Goal: Feedback & Contribution: Submit feedback/report problem

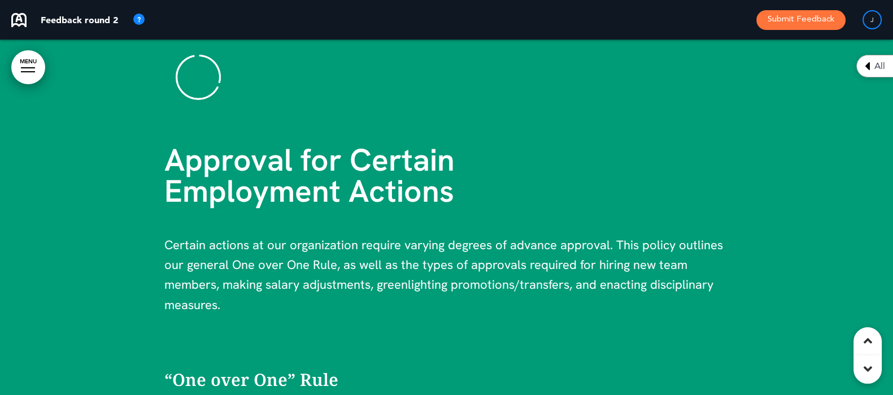
scroll to position [3673, 0]
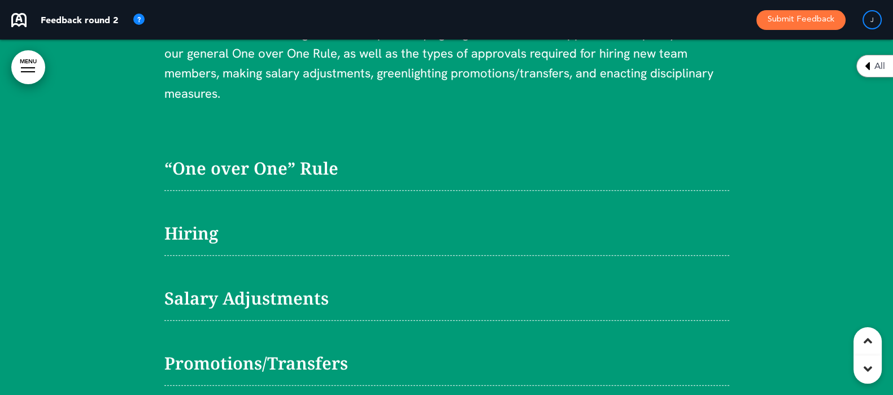
click at [207, 157] on span "“One over One” Rule" at bounding box center [251, 168] width 174 height 23
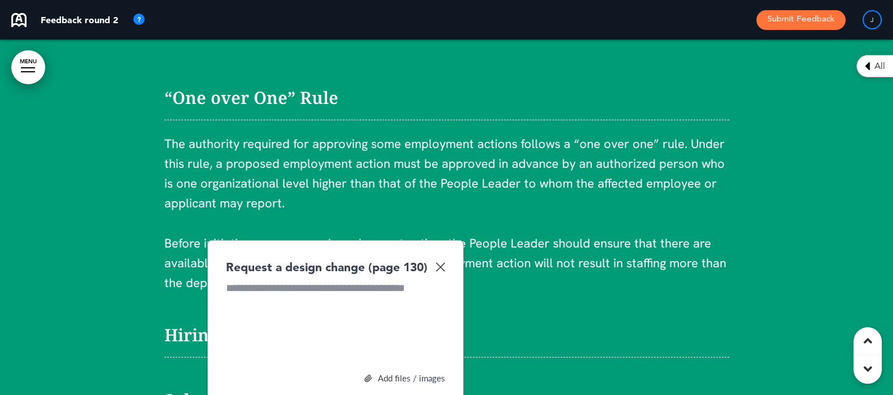
scroll to position [3715, 0]
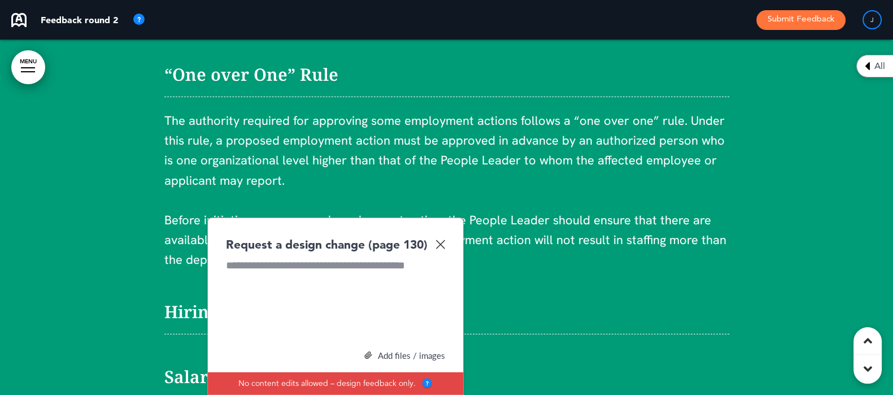
click at [443, 240] on img at bounding box center [441, 245] width 10 height 10
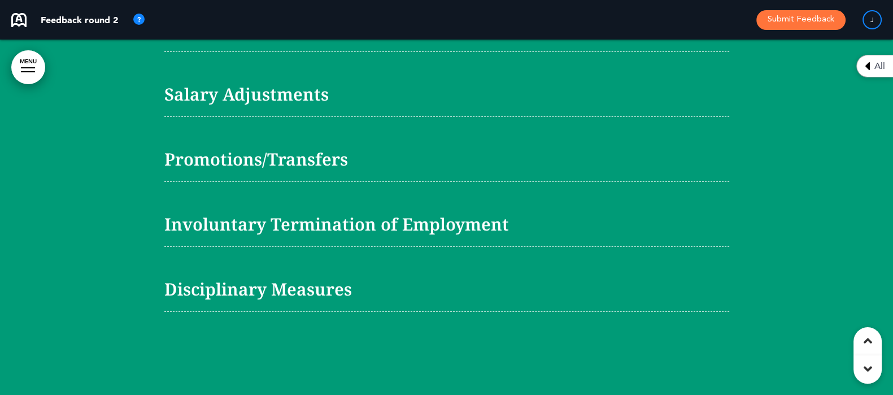
click at [284, 212] on span "Involuntary Termination of Employment" at bounding box center [336, 223] width 345 height 23
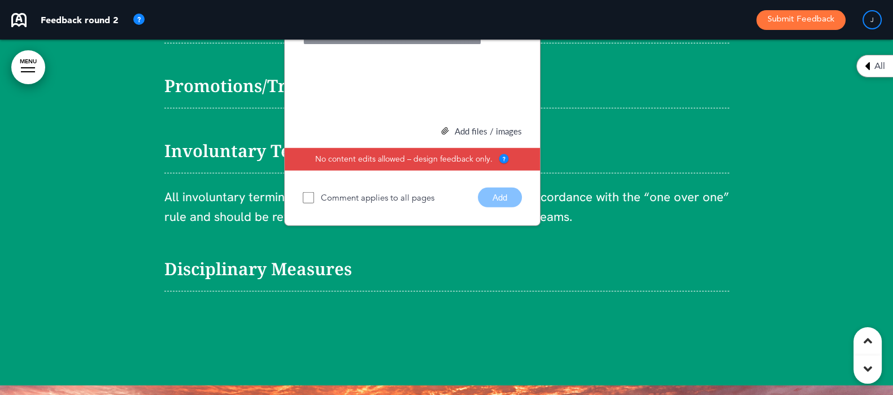
scroll to position [3687, 0]
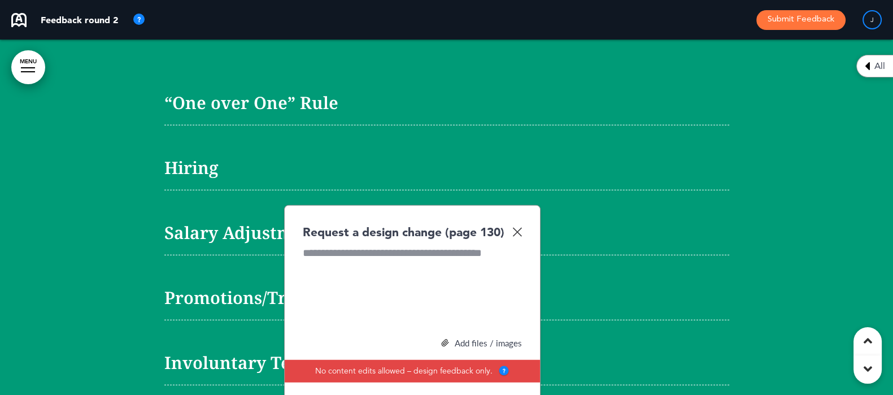
click at [517, 227] on img at bounding box center [518, 232] width 10 height 10
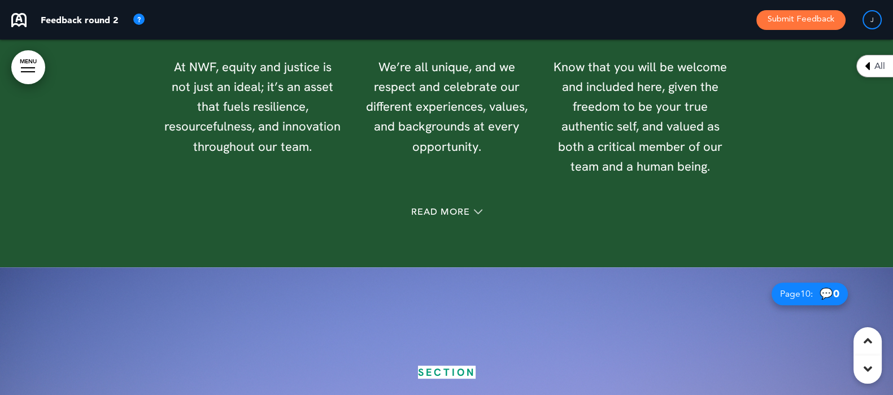
scroll to position [6230, 0]
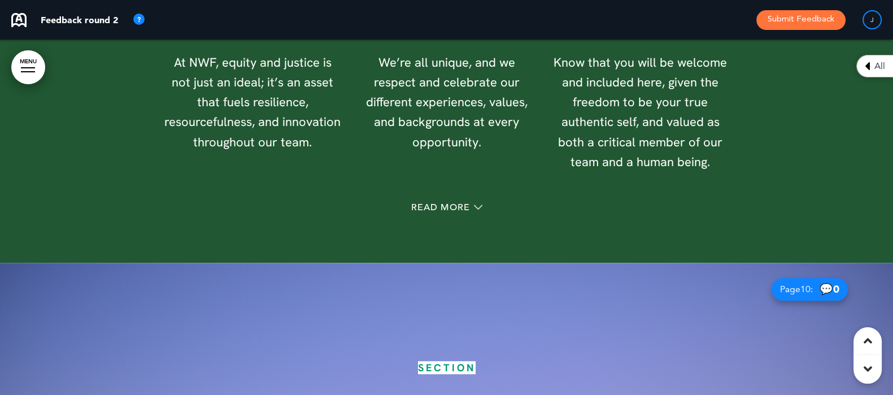
click at [450, 197] on div "Read More" at bounding box center [446, 208] width 565 height 23
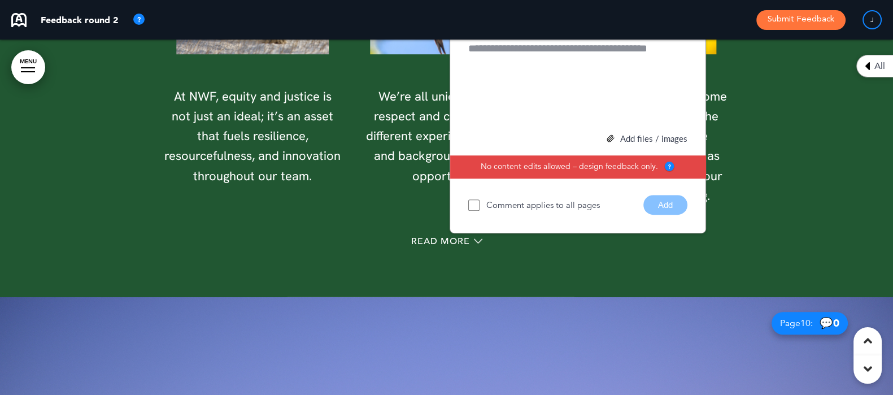
scroll to position [6075, 0]
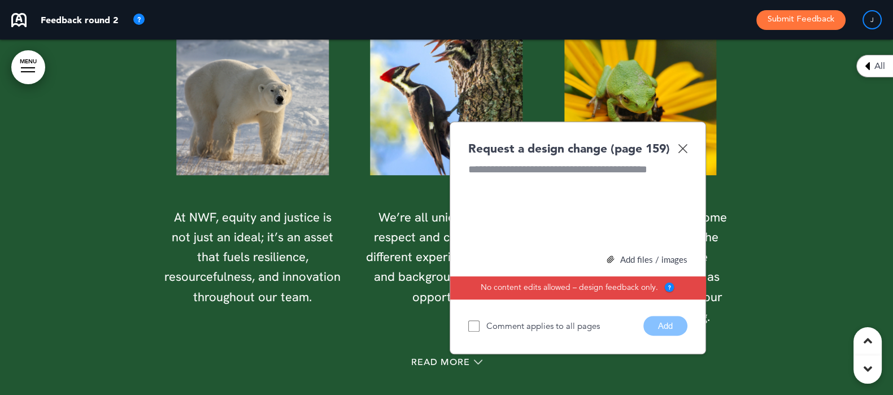
click at [683, 144] on img at bounding box center [683, 149] width 10 height 10
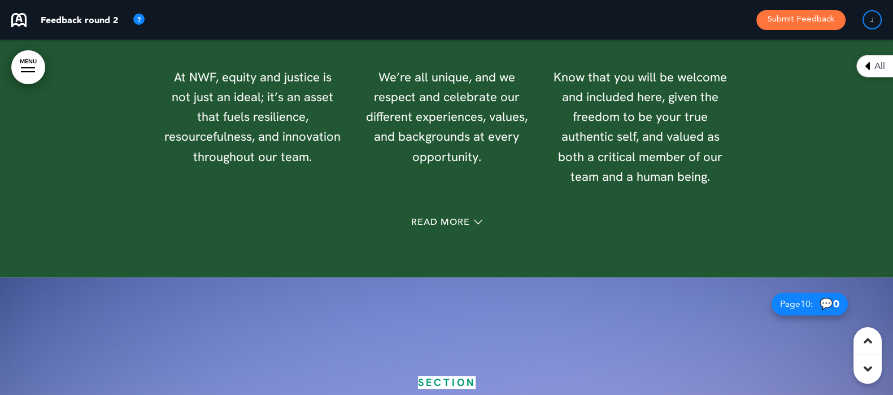
scroll to position [6217, 0]
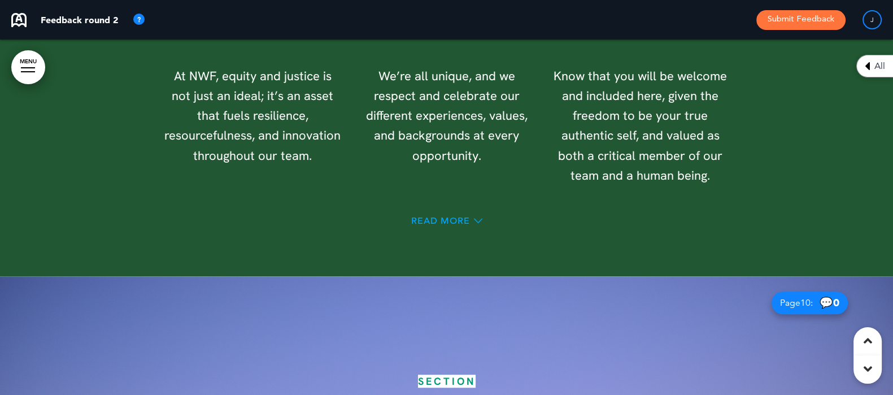
click at [432, 216] on span "Read More" at bounding box center [440, 220] width 59 height 9
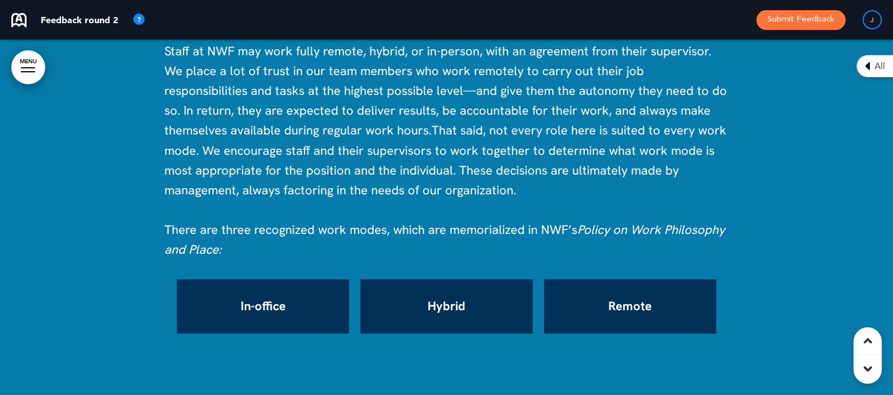
scroll to position [17942, 0]
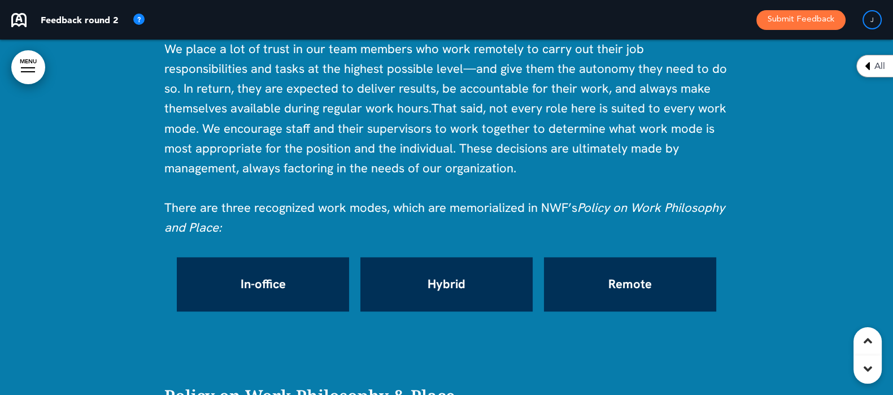
click at [237, 257] on div "In-office" at bounding box center [263, 284] width 172 height 54
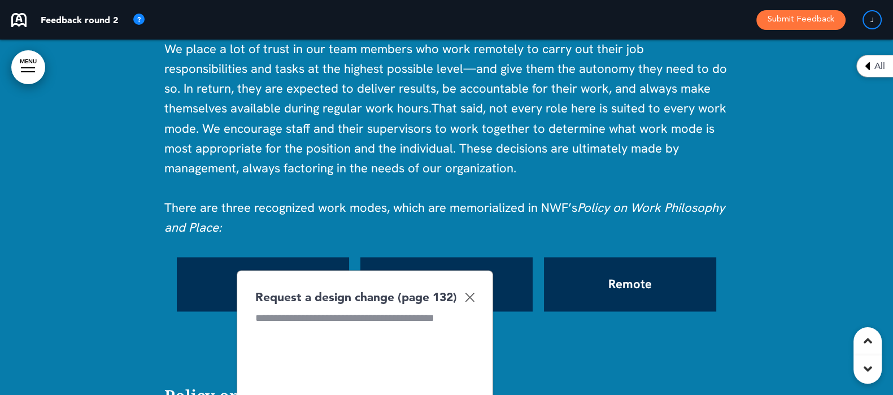
click at [468, 292] on img at bounding box center [470, 297] width 10 height 10
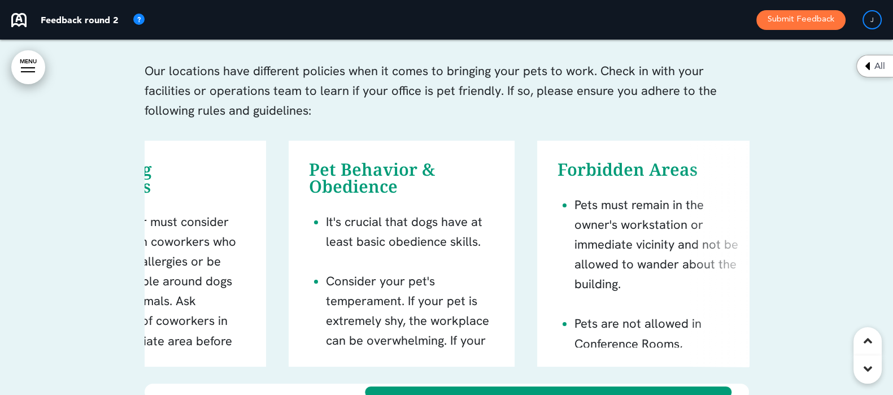
scroll to position [0, 0]
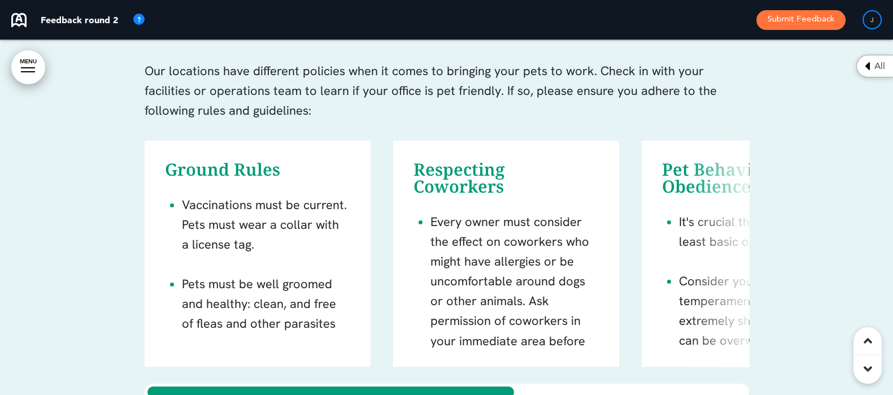
click at [297, 344] on div "Ground Rules Vaccinations must be current. Pets must wear a collar with a licen…" at bounding box center [447, 271] width 605 height 260
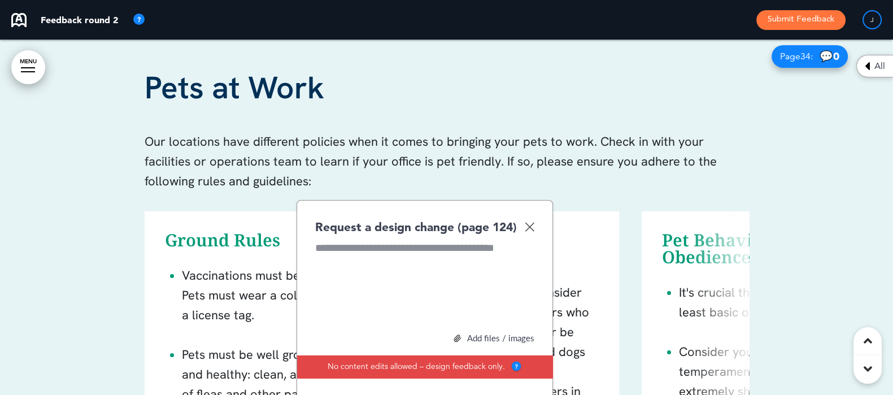
click at [93, 238] on div at bounding box center [446, 272] width 893 height 484
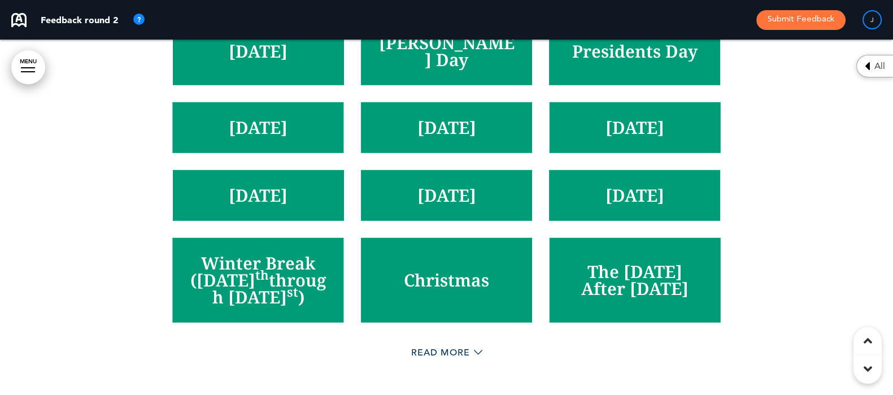
scroll to position [41646, 0]
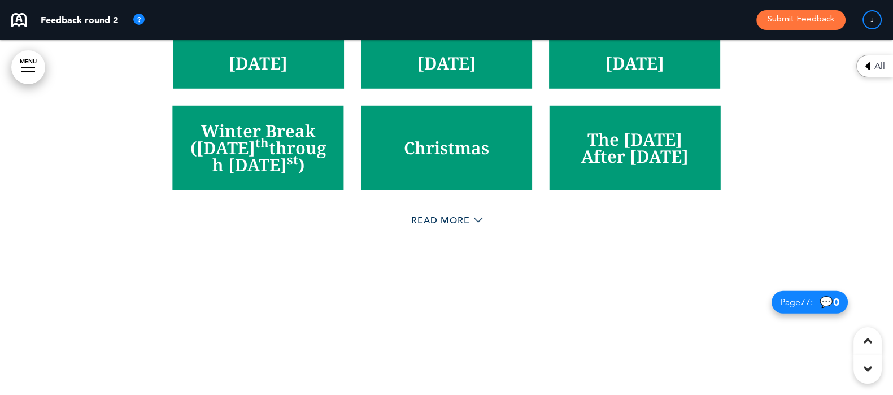
click at [411, 225] on div "Read More" at bounding box center [446, 221] width 565 height 23
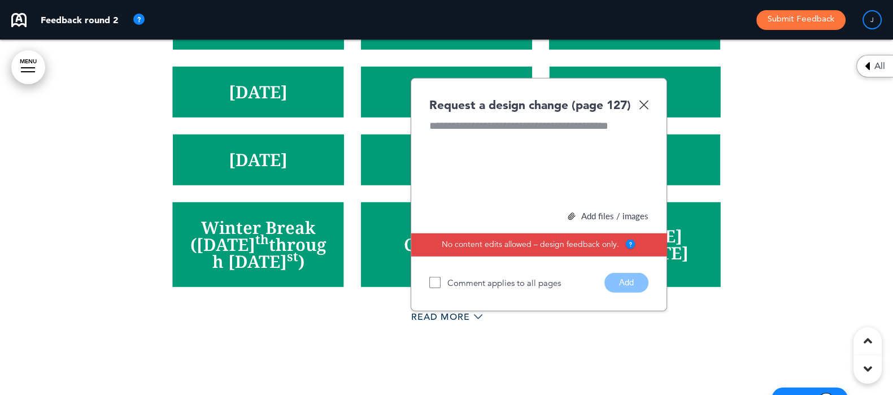
scroll to position [41434, 0]
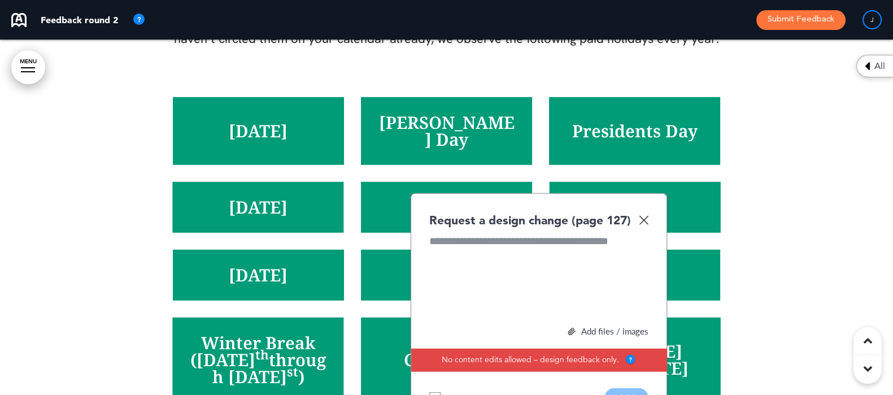
click at [646, 228] on div "Request a design change (page 127)" at bounding box center [538, 220] width 219 height 16
click at [646, 225] on img at bounding box center [644, 220] width 10 height 10
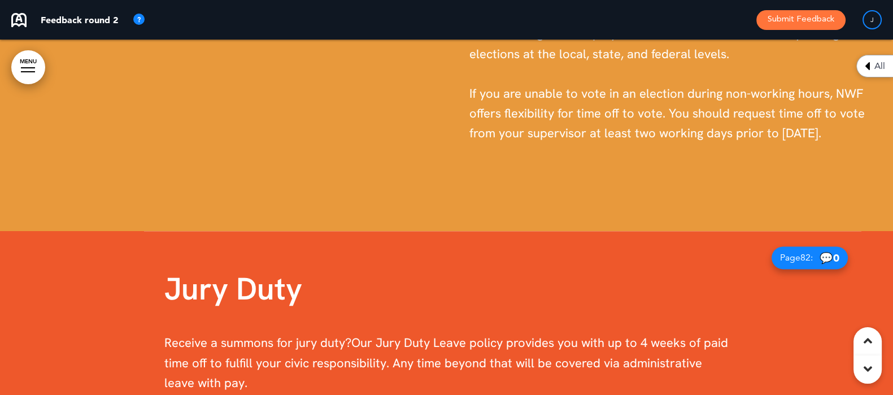
click at [349, 110] on div at bounding box center [223, 53] width 447 height 355
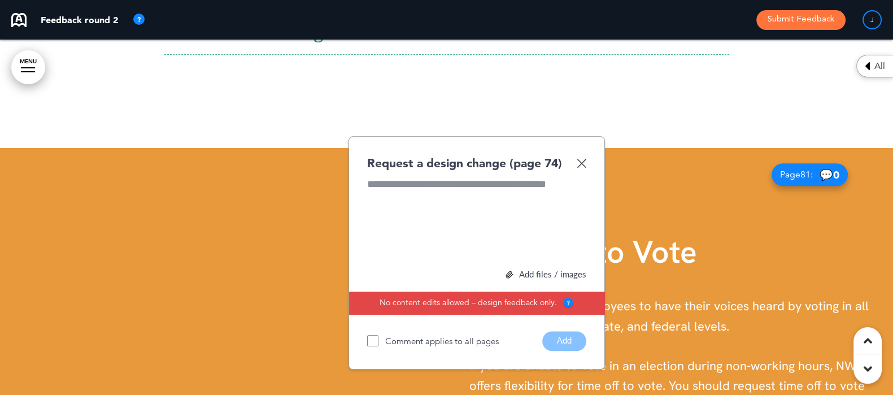
click at [585, 168] on img at bounding box center [582, 163] width 10 height 10
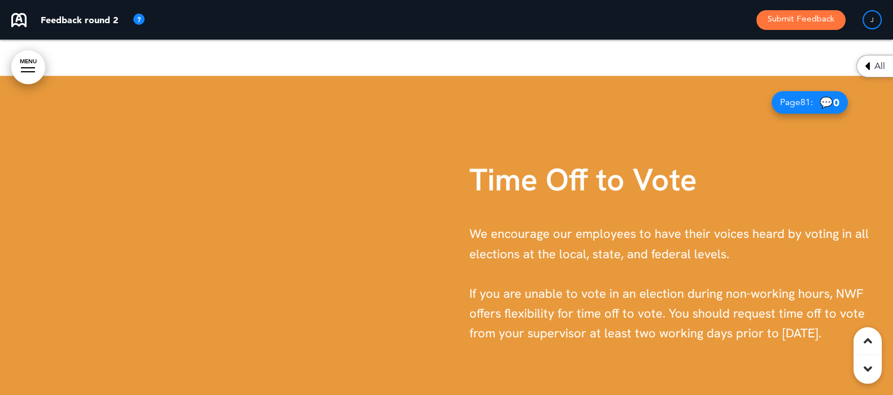
scroll to position [44552, 0]
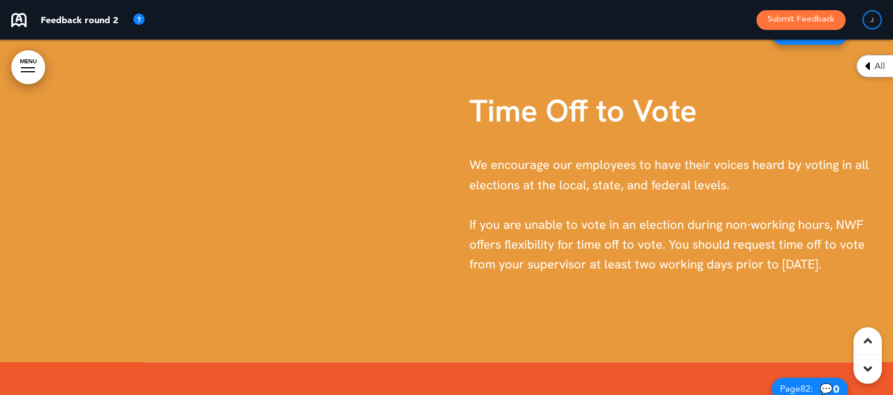
click at [215, 184] on div at bounding box center [223, 184] width 447 height 355
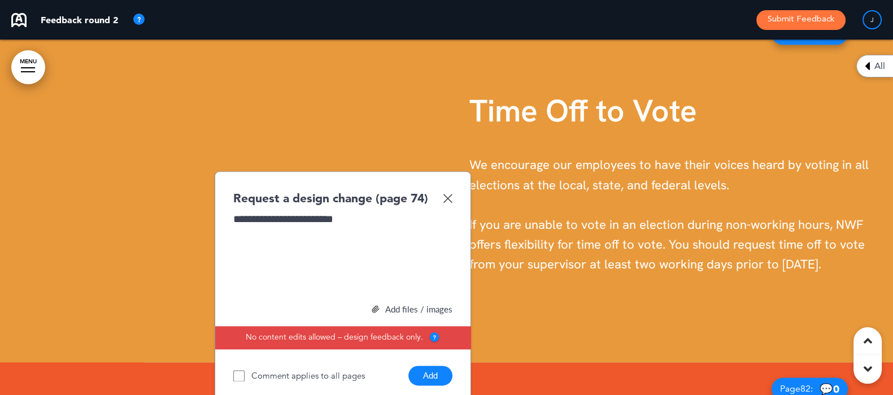
click at [426, 385] on button "Add" at bounding box center [431, 376] width 44 height 20
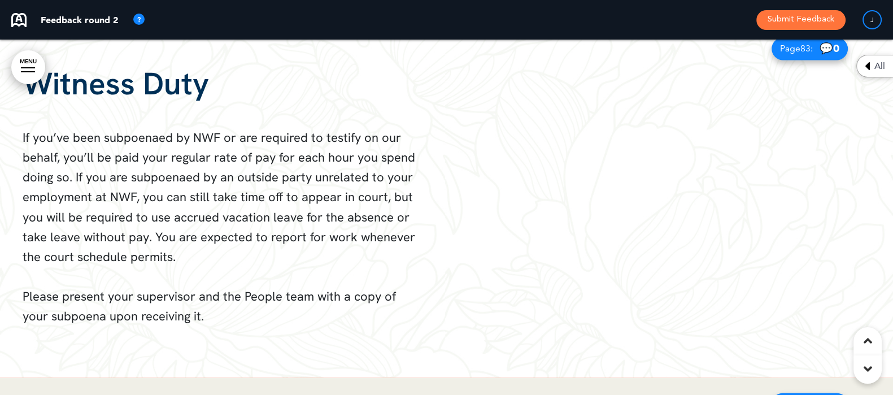
scroll to position [0, 0]
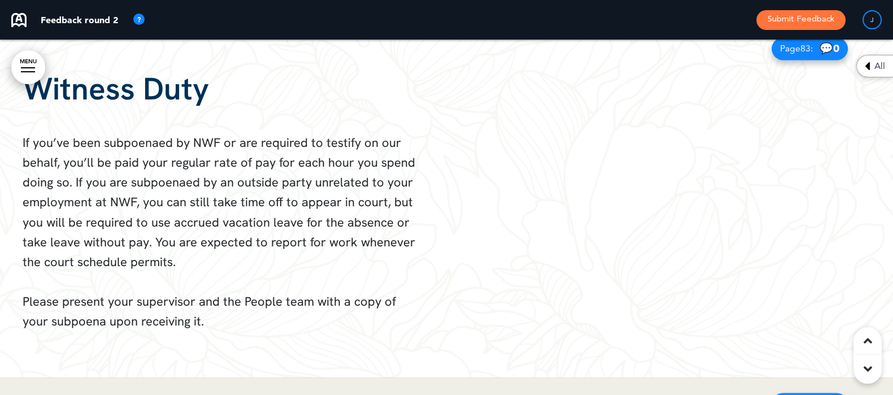
click at [645, 199] on div at bounding box center [670, 199] width 447 height 355
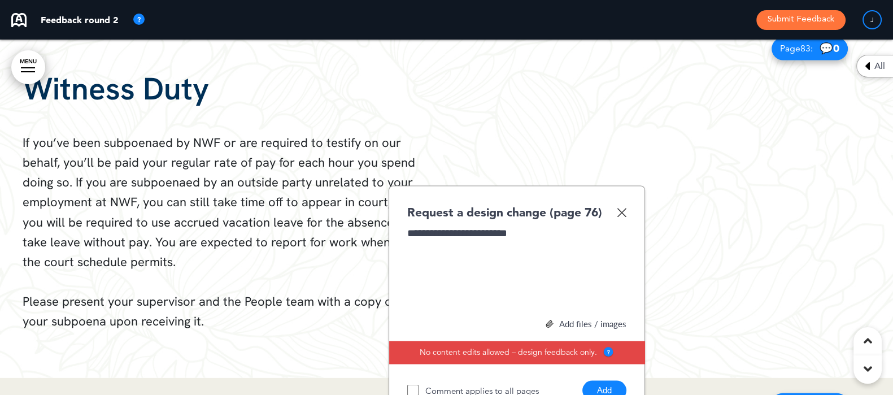
click at [624, 217] on img at bounding box center [622, 212] width 10 height 10
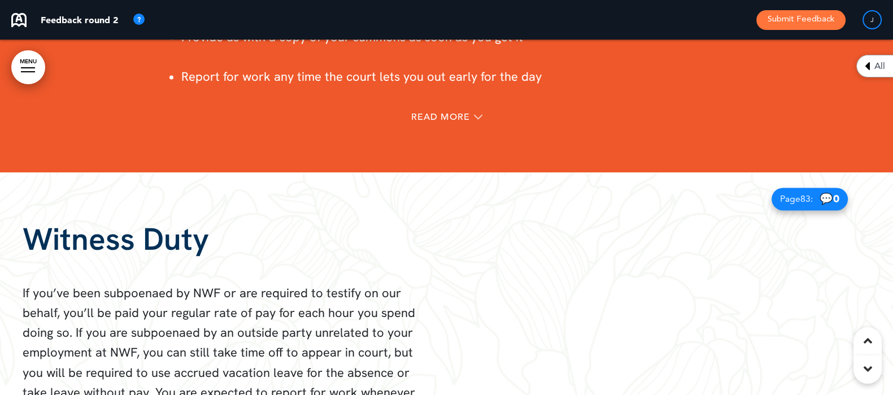
scroll to position [45188, 0]
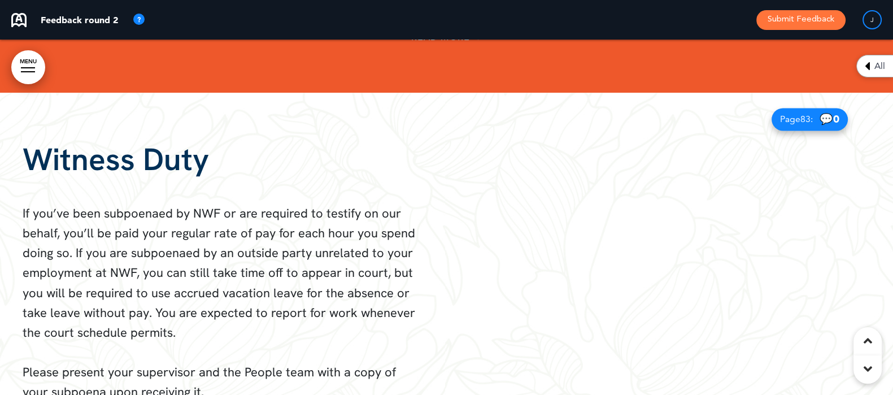
click at [611, 232] on div at bounding box center [670, 270] width 447 height 355
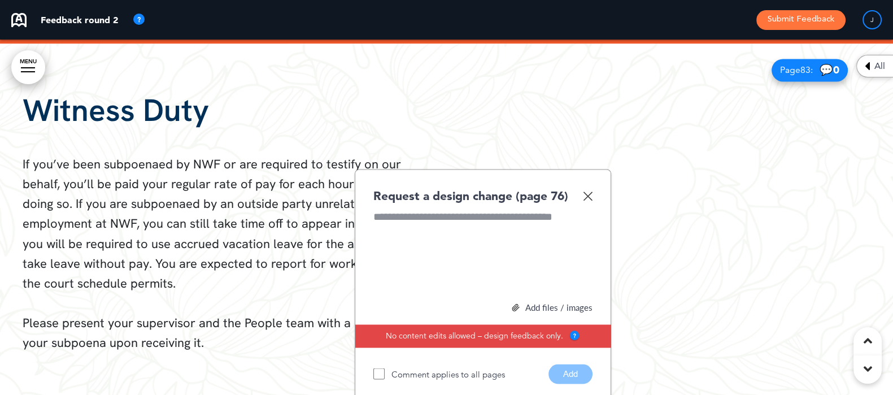
scroll to position [45258, 0]
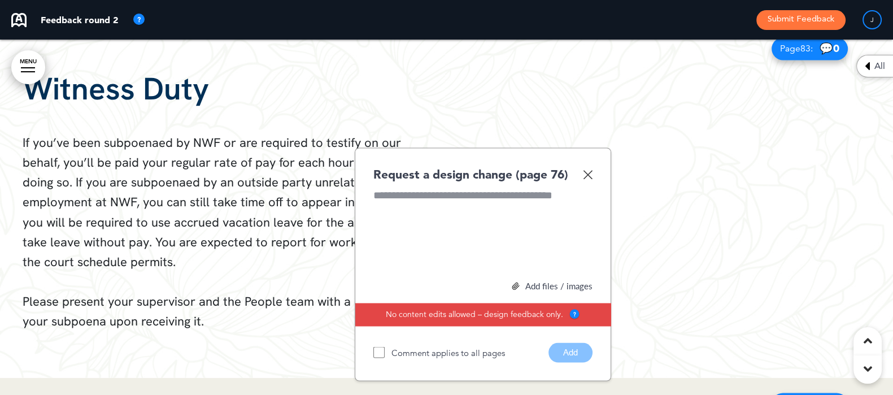
click at [620, 218] on div at bounding box center [670, 199] width 447 height 355
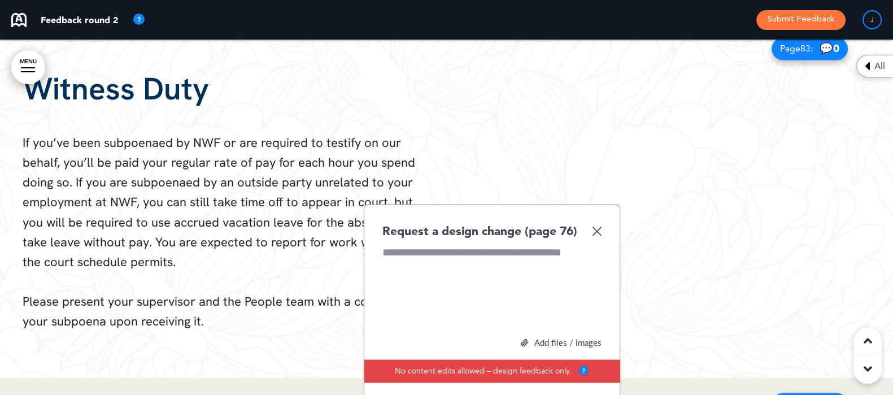
click at [599, 236] on img at bounding box center [597, 231] width 10 height 10
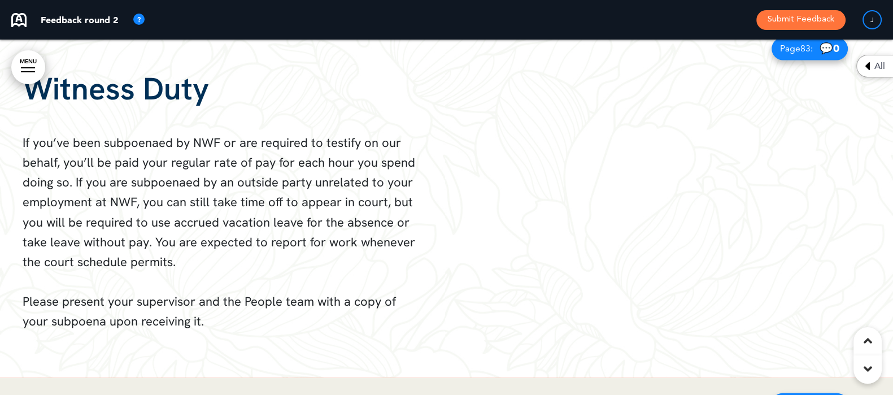
click at [648, 227] on div at bounding box center [670, 199] width 447 height 355
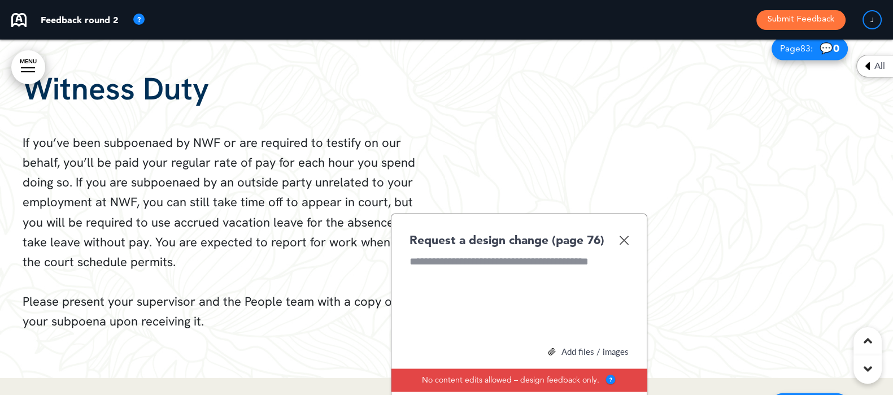
click at [526, 283] on div at bounding box center [519, 296] width 219 height 85
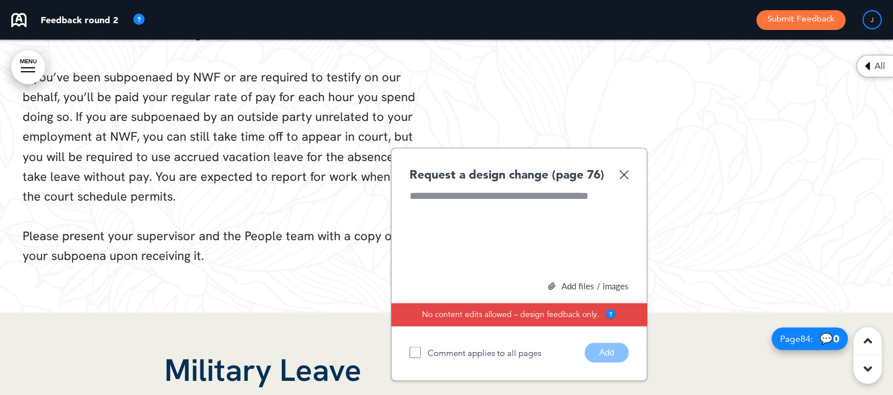
scroll to position [45400, 0]
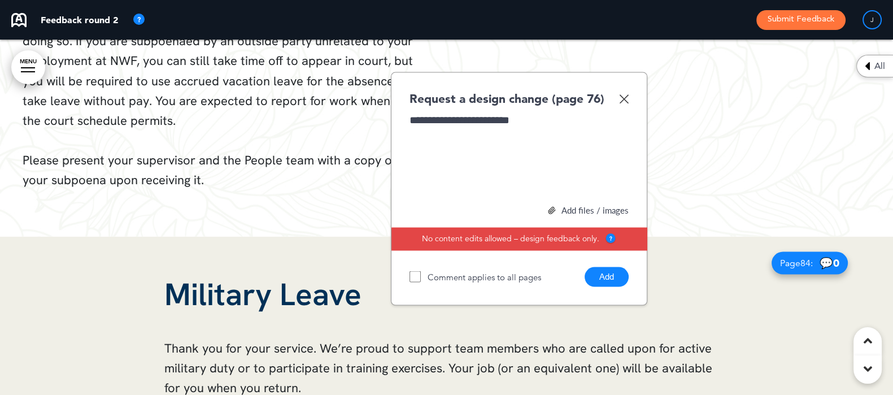
click at [610, 286] on button "Add" at bounding box center [607, 277] width 44 height 20
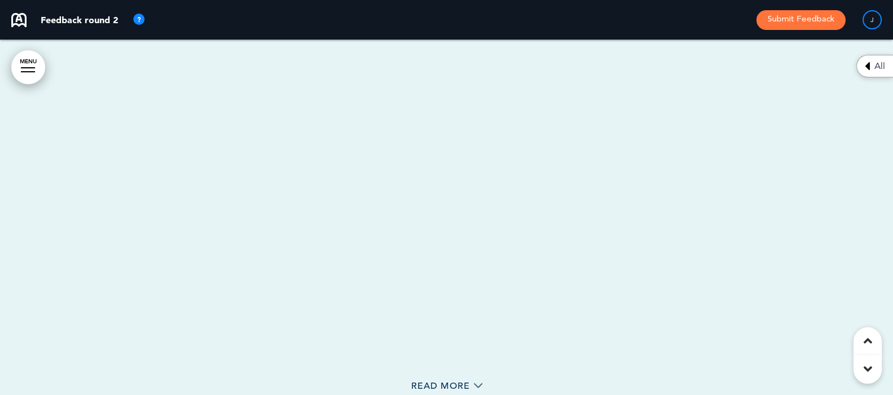
click at [480, 207] on div "From clothing and food drives to fundraising for local charities and initiative…" at bounding box center [446, 199] width 565 height 330
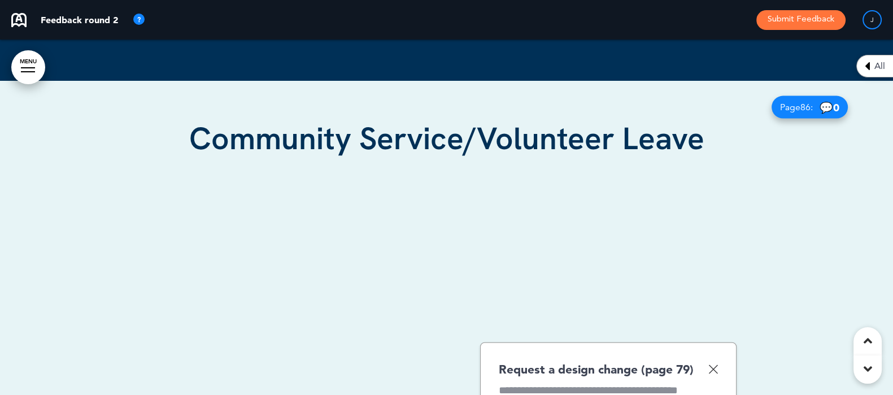
scroll to position [46106, 0]
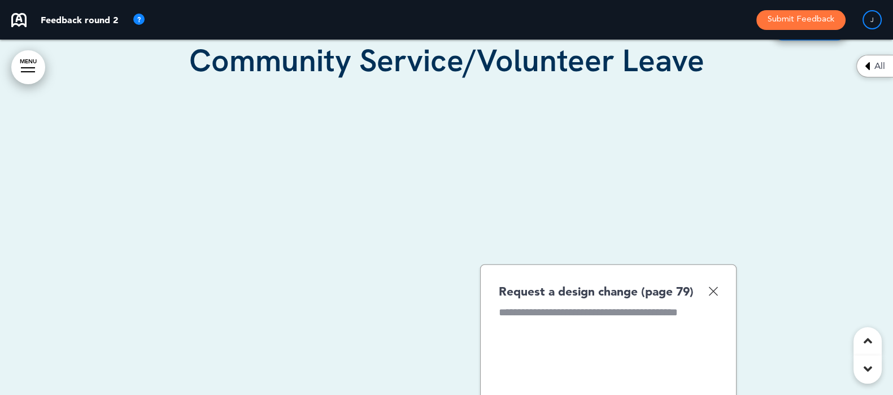
click at [718, 296] on img at bounding box center [714, 292] width 10 height 10
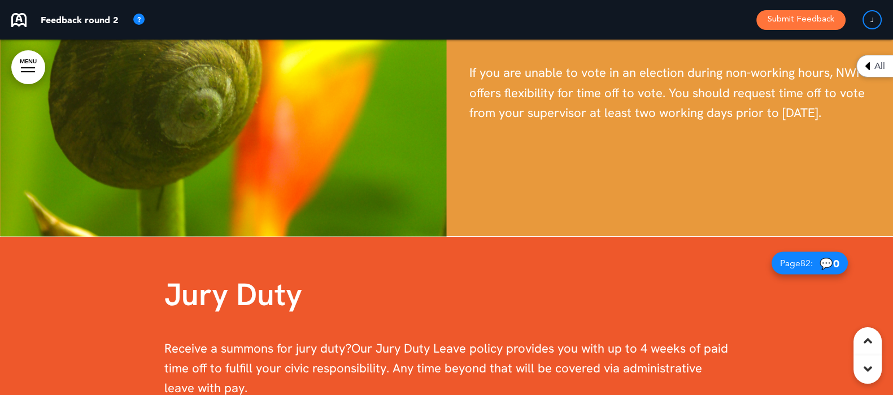
scroll to position [45340, 0]
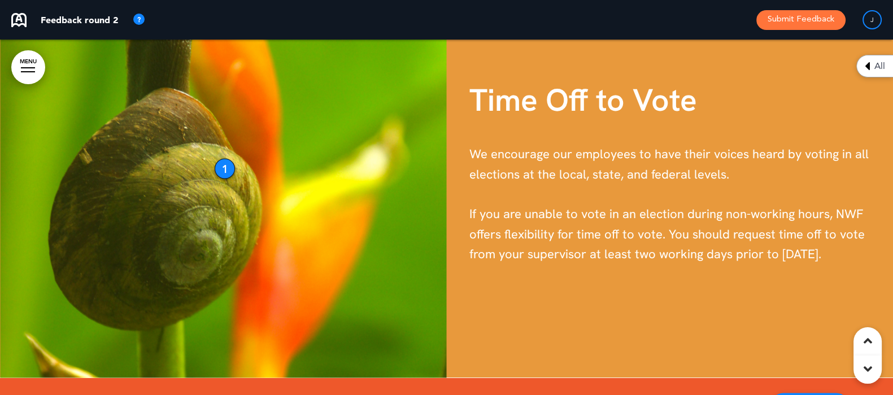
click at [227, 179] on div "1" at bounding box center [225, 168] width 20 height 20
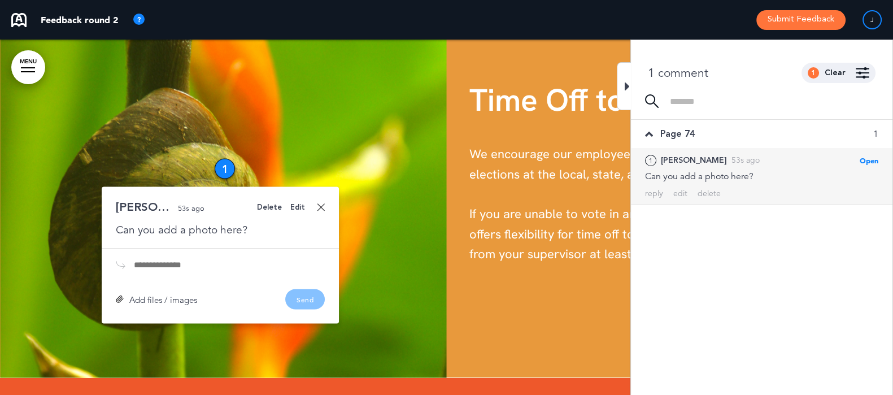
click at [267, 211] on div "Delete" at bounding box center [269, 206] width 25 height 7
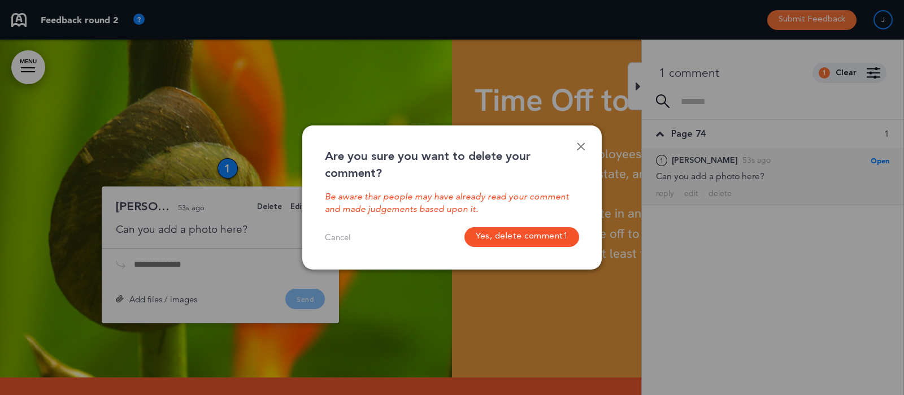
click at [514, 236] on button "Yes, delete comment 1" at bounding box center [522, 237] width 115 height 20
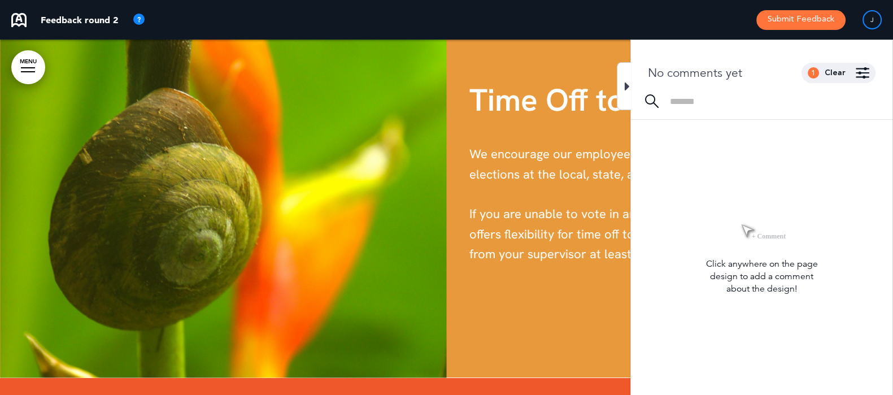
click at [625, 87] on icon at bounding box center [627, 87] width 5 height 14
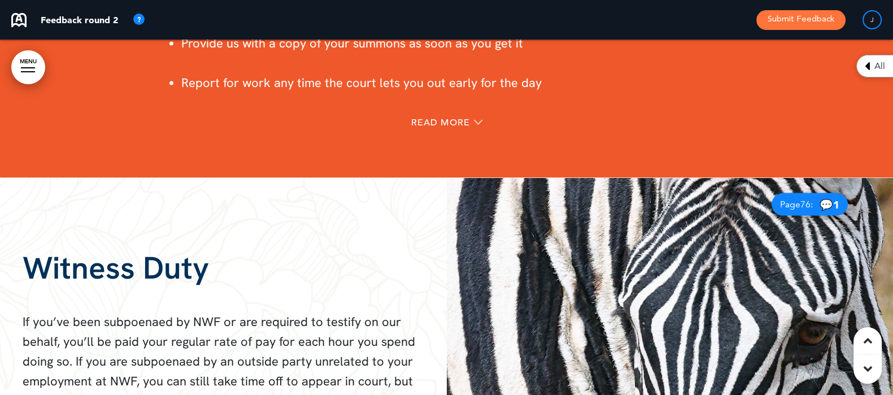
scroll to position [46117, 0]
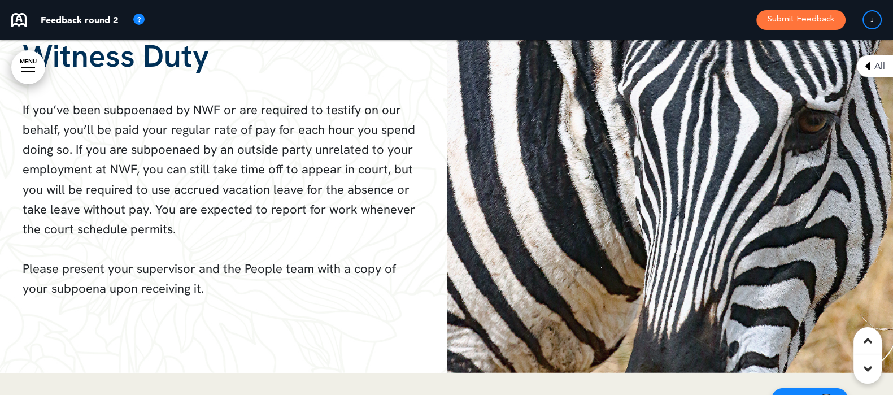
click at [656, 187] on img at bounding box center [670, 169] width 447 height 407
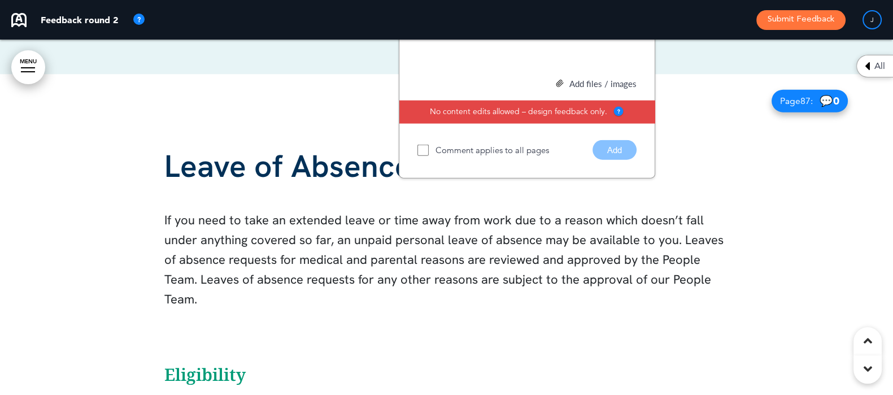
scroll to position [45901, 0]
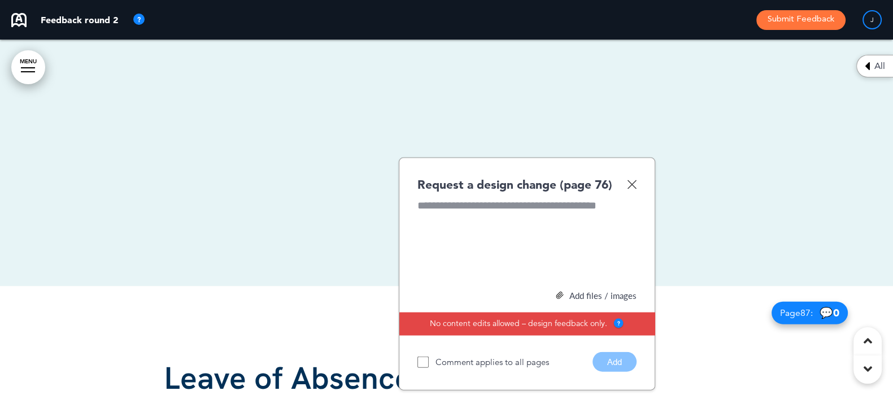
click at [630, 189] on div "Request a design change (page 76)" at bounding box center [527, 184] width 219 height 16
click at [635, 189] on img at bounding box center [632, 185] width 10 height 10
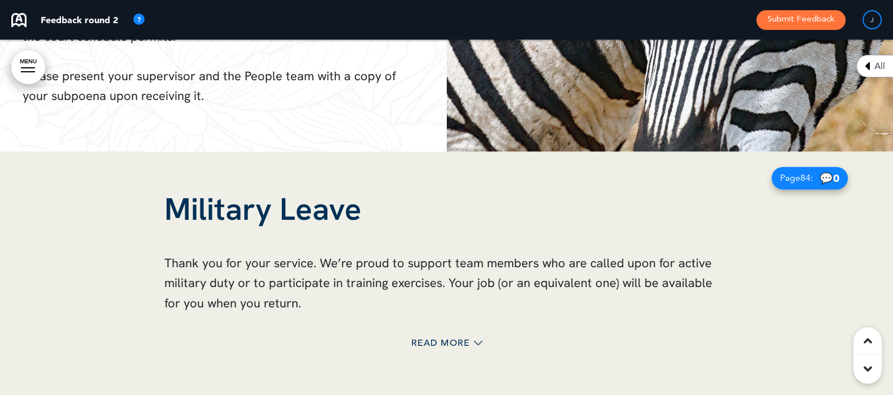
scroll to position [44771, 0]
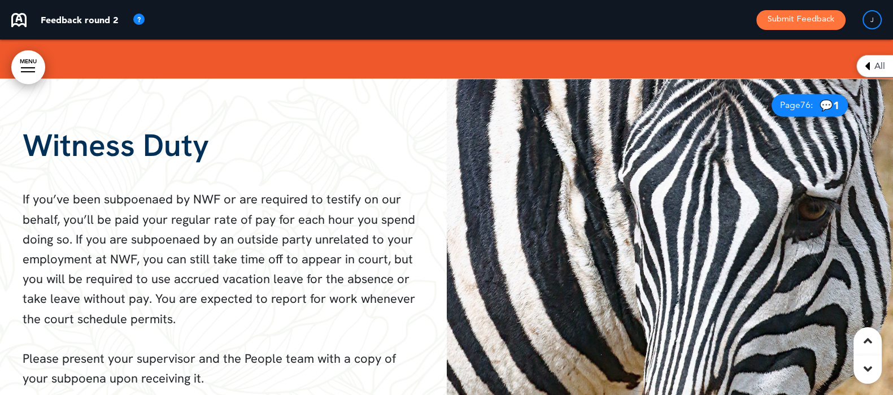
click at [654, 233] on img at bounding box center [670, 256] width 447 height 355
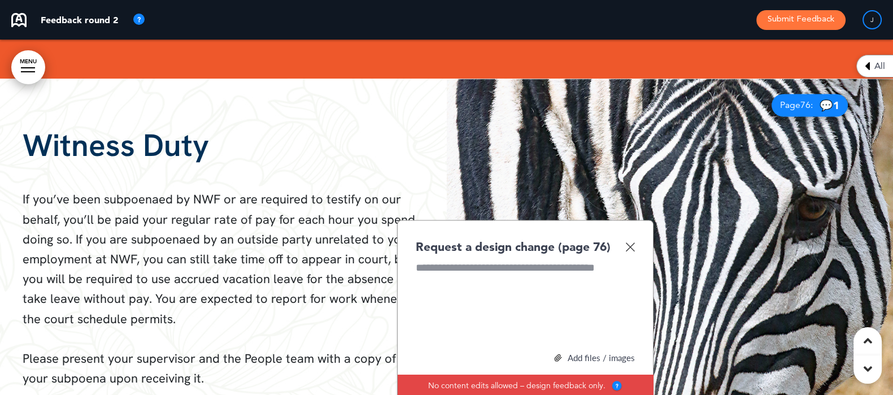
click at [654, 233] on img at bounding box center [670, 256] width 447 height 355
click at [832, 111] on span "💬 1" at bounding box center [830, 105] width 20 height 11
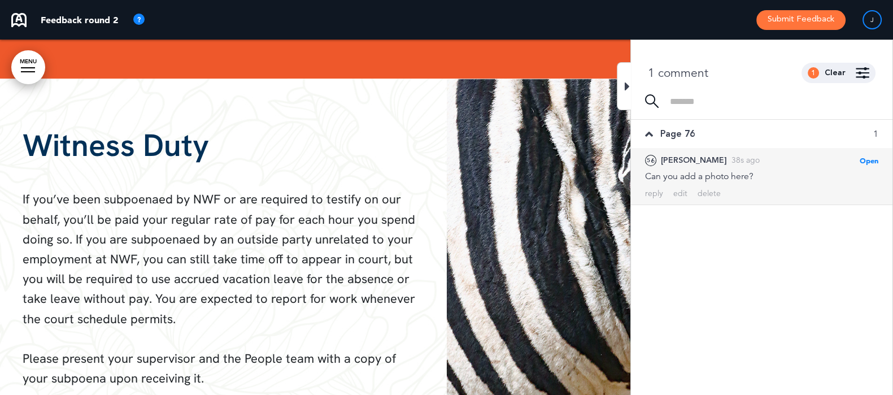
click at [865, 156] on span "Open" at bounding box center [869, 160] width 19 height 9
click at [714, 194] on div "delete" at bounding box center [709, 193] width 23 height 11
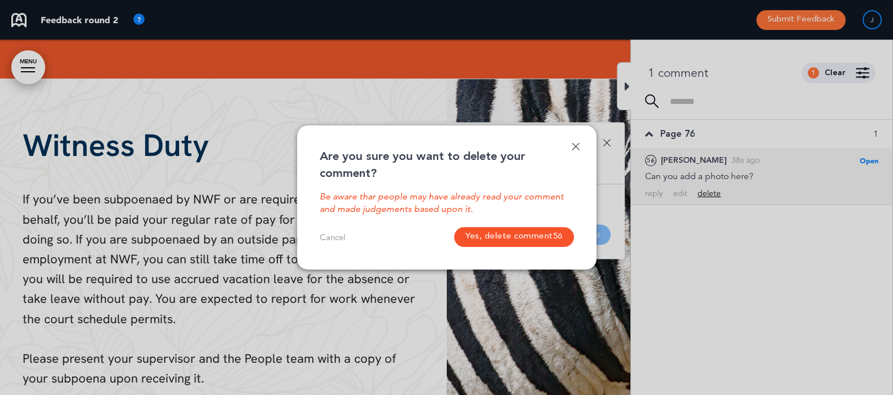
scroll to position [44958, 0]
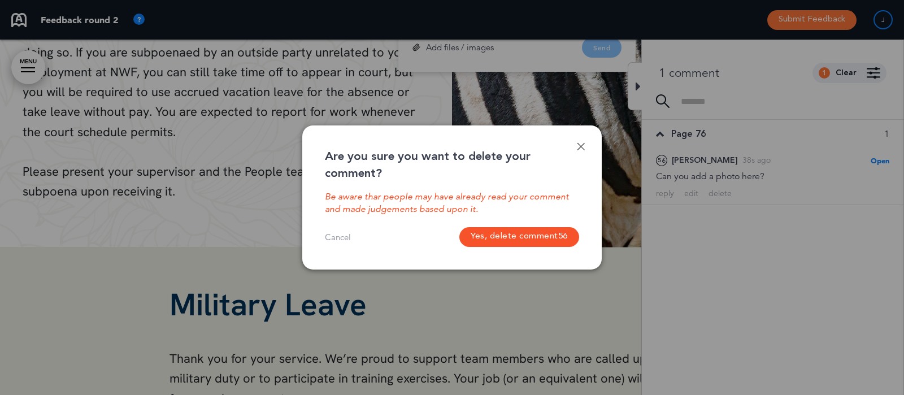
click at [552, 239] on button "Yes, delete comment 56" at bounding box center [520, 237] width 120 height 20
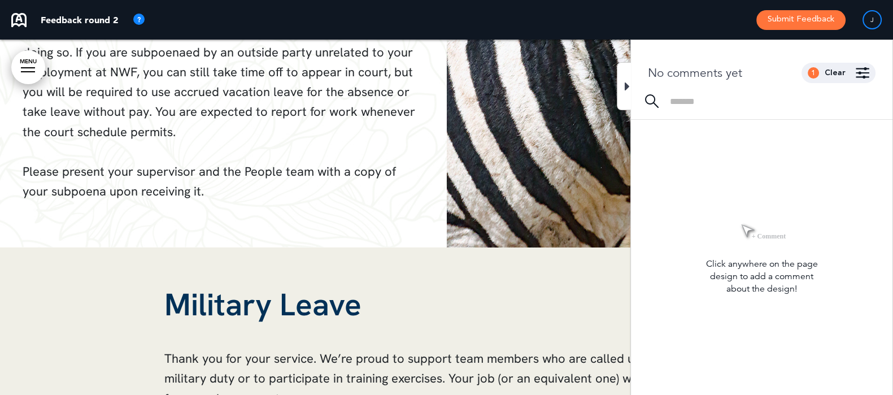
click at [625, 92] on icon at bounding box center [627, 87] width 5 height 14
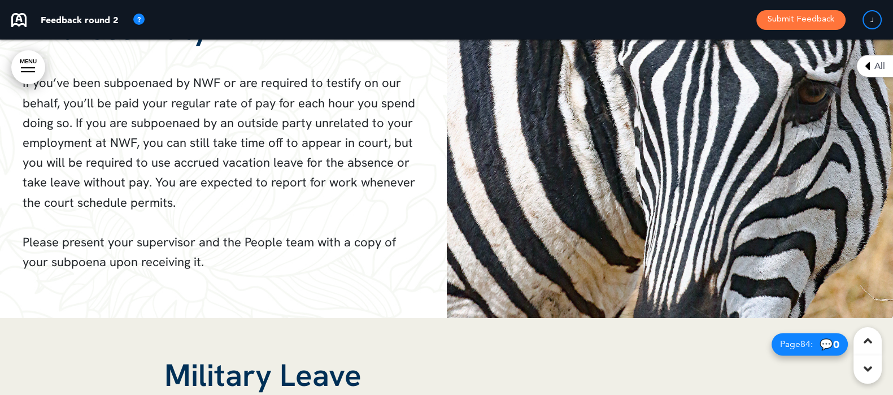
scroll to position [44746, 0]
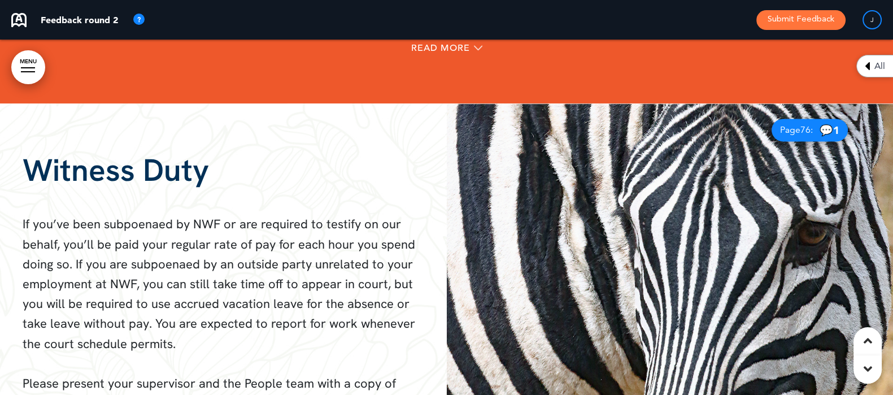
click at [676, 242] on img at bounding box center [670, 280] width 447 height 355
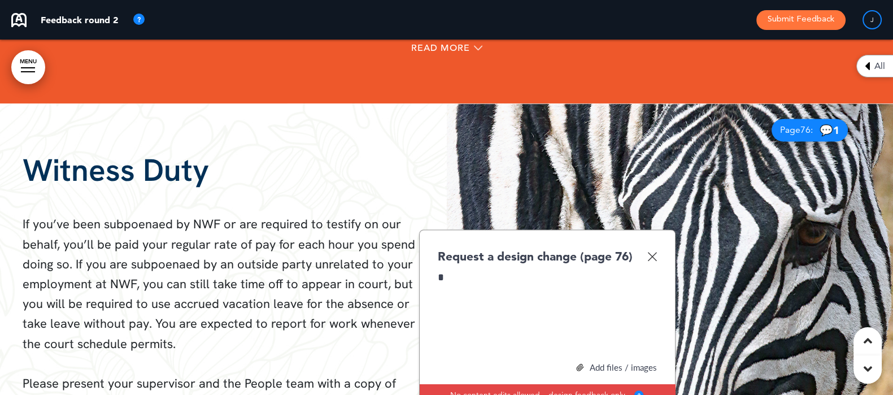
click at [545, 354] on div "*" at bounding box center [547, 312] width 219 height 85
drag, startPoint x: 406, startPoint y: 306, endPoint x: 328, endPoint y: 297, distance: 78.6
click at [328, 297] on div "Witness Duty If you’ve been subpoenaed by NWF or are required to testify on our…" at bounding box center [446, 280] width 893 height 355
click at [640, 264] on div "Request a design change (page 76)" at bounding box center [547, 256] width 219 height 16
click at [654, 261] on img at bounding box center [653, 256] width 10 height 10
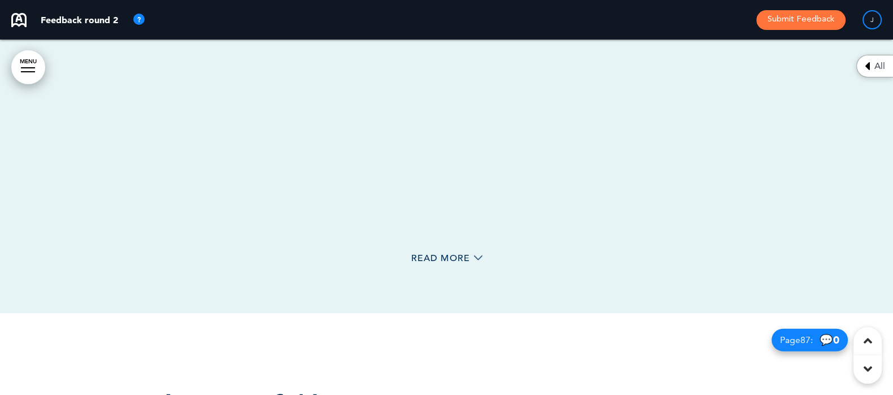
scroll to position [45805, 0]
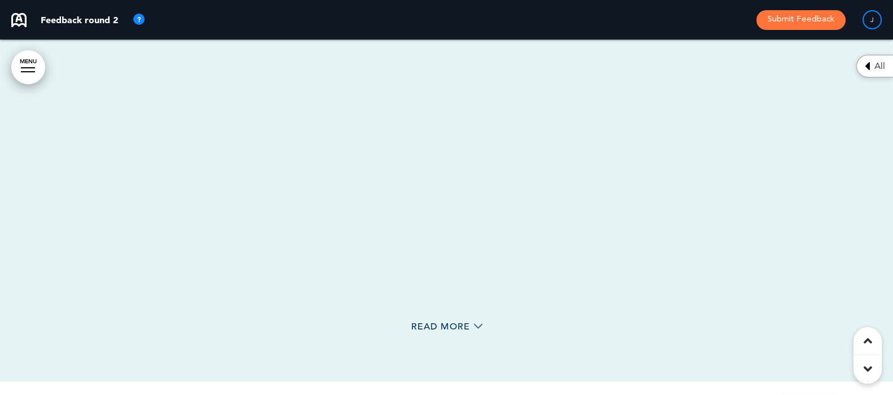
click at [441, 206] on div "From clothing and food drives to fundraising for local charities and initiative…" at bounding box center [446, 140] width 565 height 330
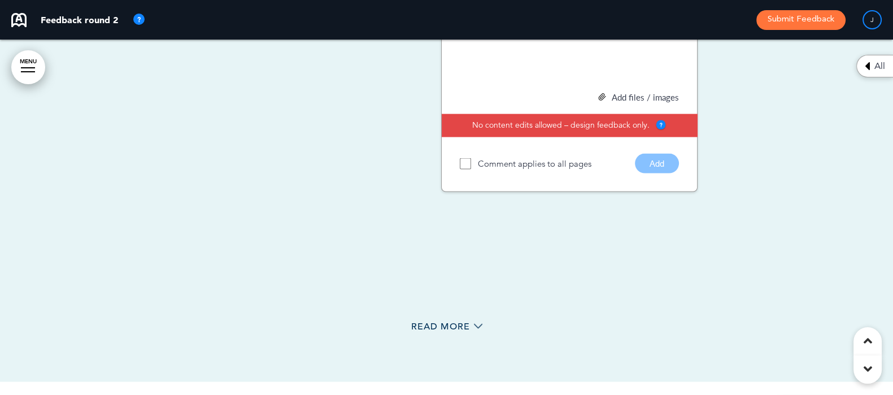
click at [455, 323] on div "Community Service/Volunteer Leave From clothing and food drives to fundraising …" at bounding box center [446, 127] width 565 height 509
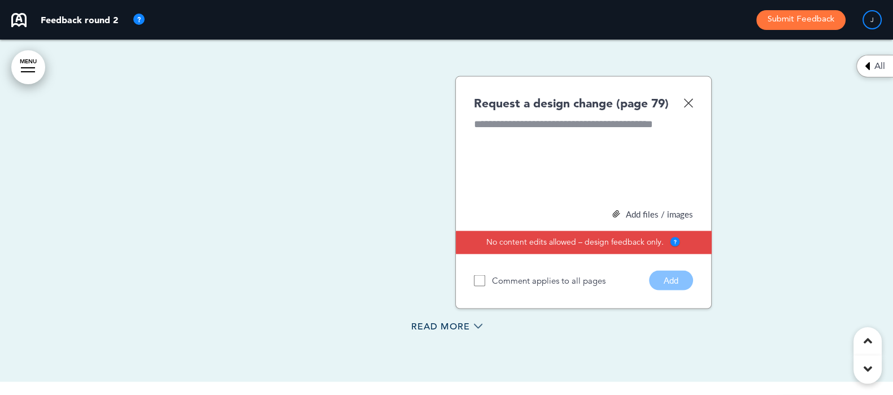
click at [453, 330] on div "Read More" at bounding box center [446, 327] width 565 height 23
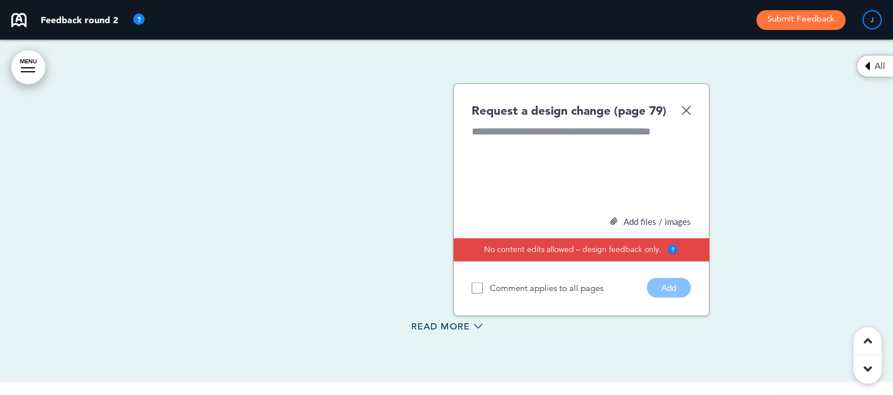
click at [685, 115] on img at bounding box center [687, 111] width 10 height 10
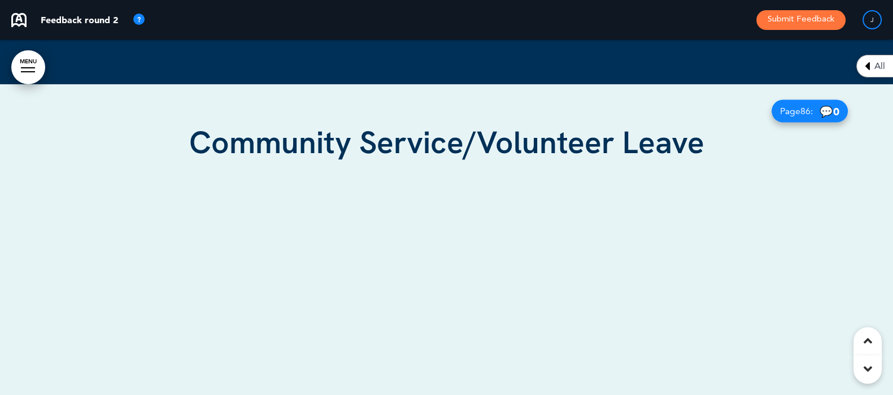
scroll to position [45664, 0]
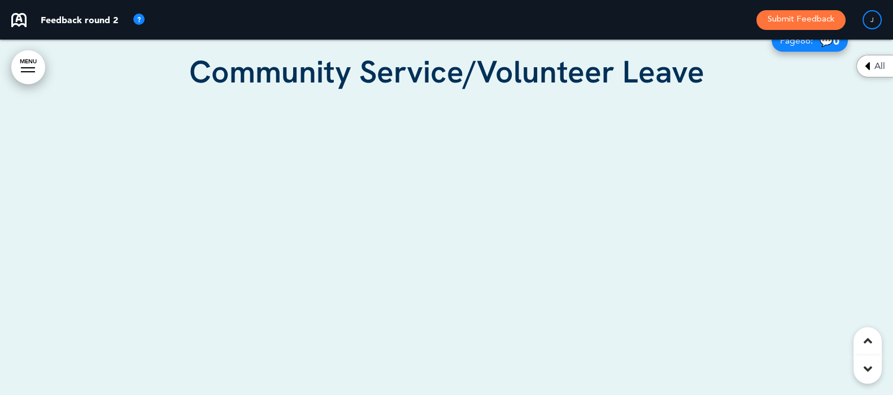
click at [431, 222] on div "From clothing and food drives to fundraising for local charities and initiative…" at bounding box center [446, 281] width 565 height 330
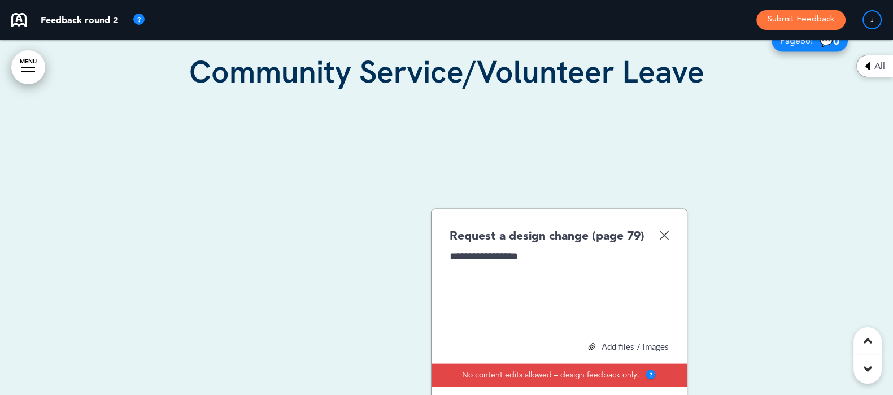
click at [473, 274] on div "**********" at bounding box center [559, 291] width 219 height 85
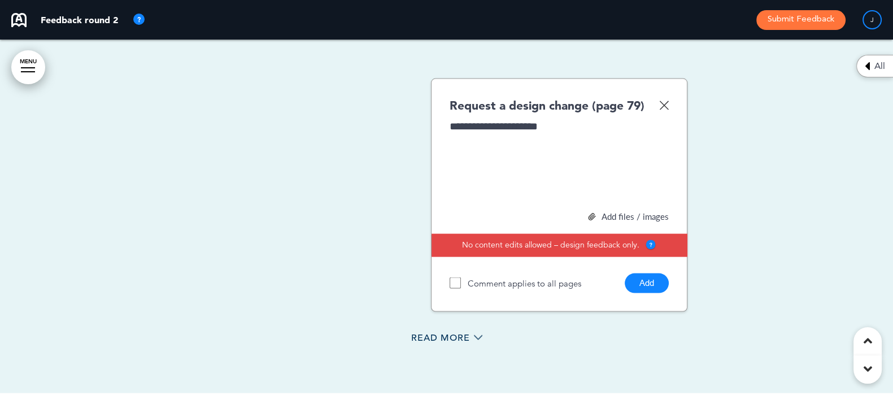
scroll to position [45805, 0]
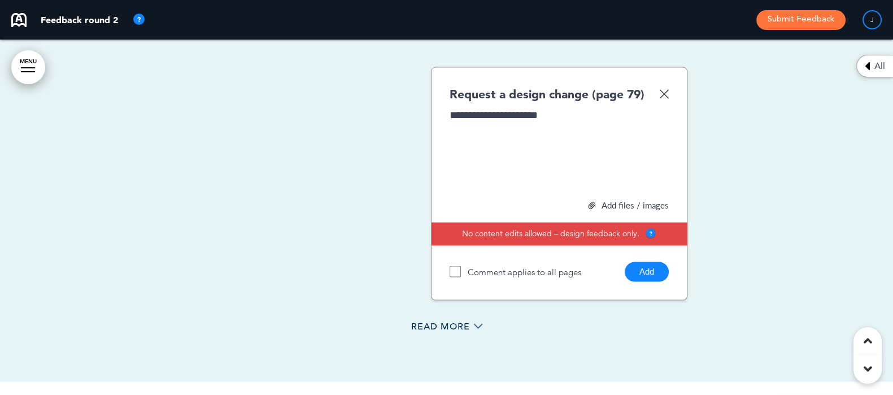
click at [654, 282] on button "Add" at bounding box center [647, 272] width 44 height 20
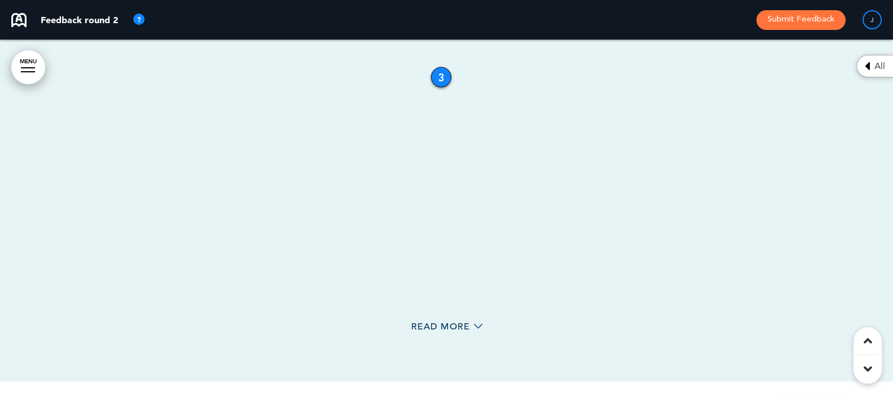
click at [443, 332] on div "Read More" at bounding box center [446, 327] width 565 height 23
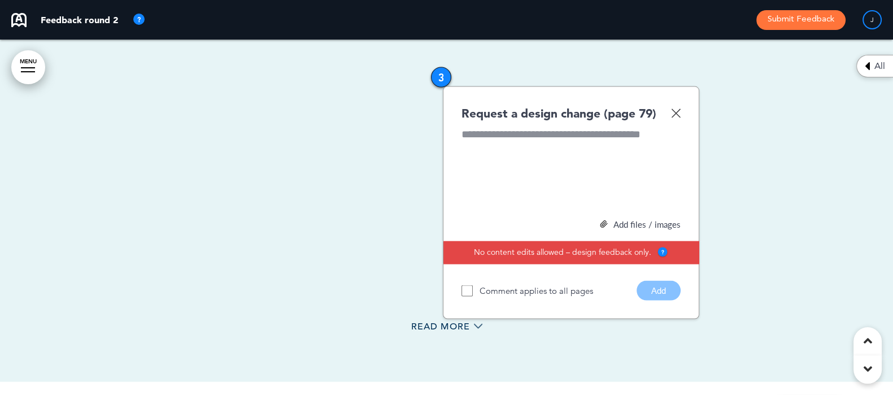
click at [444, 332] on div "Read More" at bounding box center [446, 327] width 565 height 23
click at [478, 331] on icon at bounding box center [478, 326] width 8 height 8
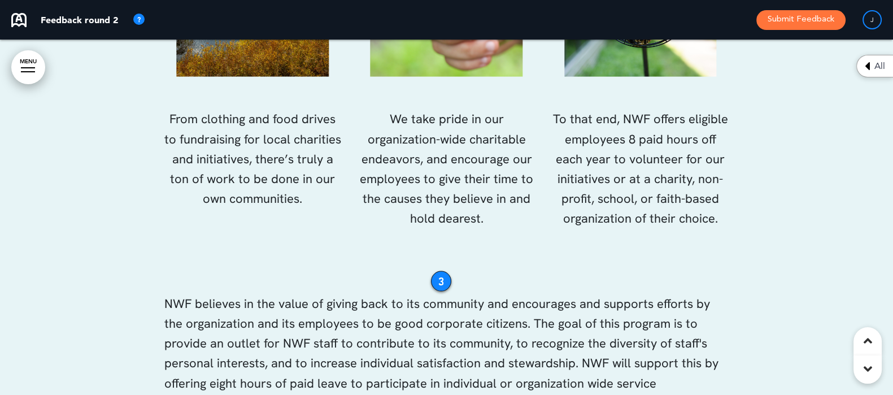
scroll to position [45876, 0]
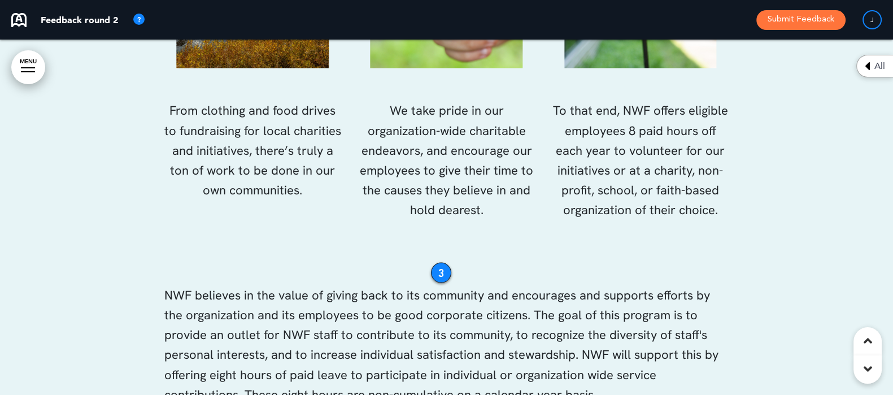
click at [431, 266] on p at bounding box center [446, 256] width 565 height 20
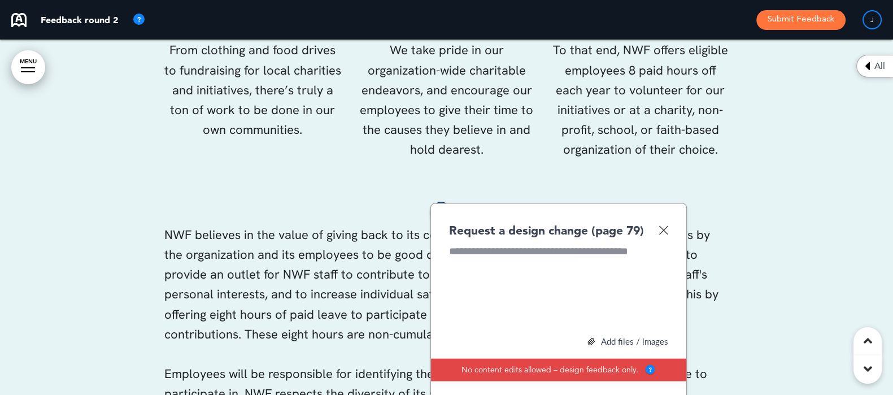
scroll to position [45947, 0]
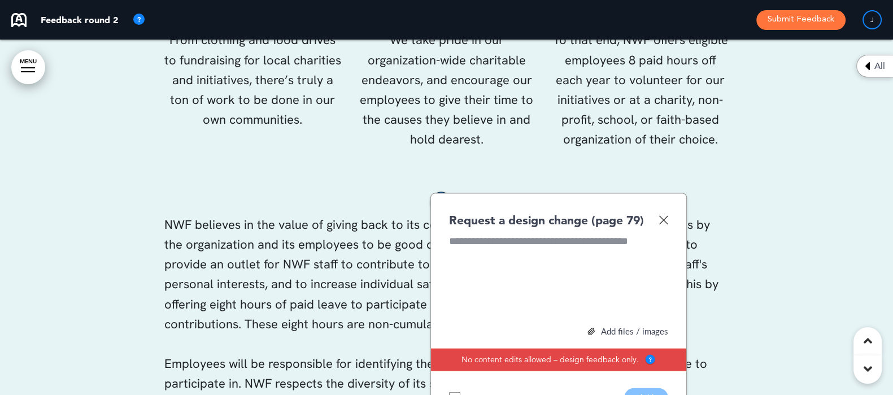
click at [670, 238] on div "Request a design change (page 79) Add files / images Select or drag & drop your…" at bounding box center [559, 309] width 257 height 233
click at [664, 225] on img at bounding box center [664, 220] width 10 height 10
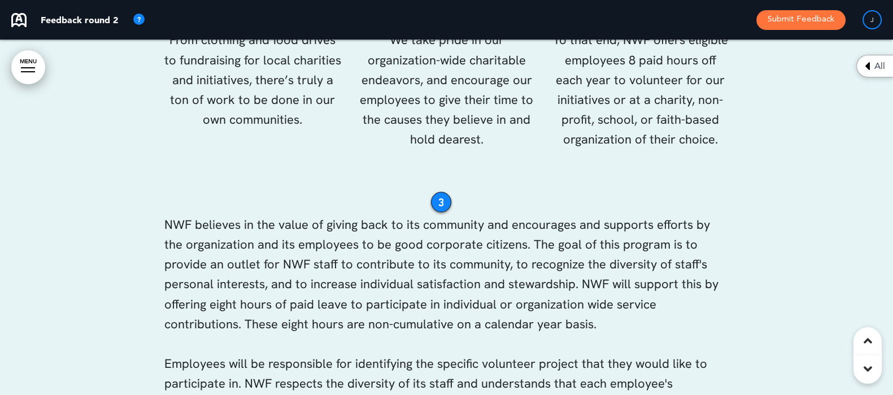
click at [439, 209] on div "3" at bounding box center [441, 202] width 20 height 20
click at [441, 212] on div "3" at bounding box center [442, 202] width 20 height 20
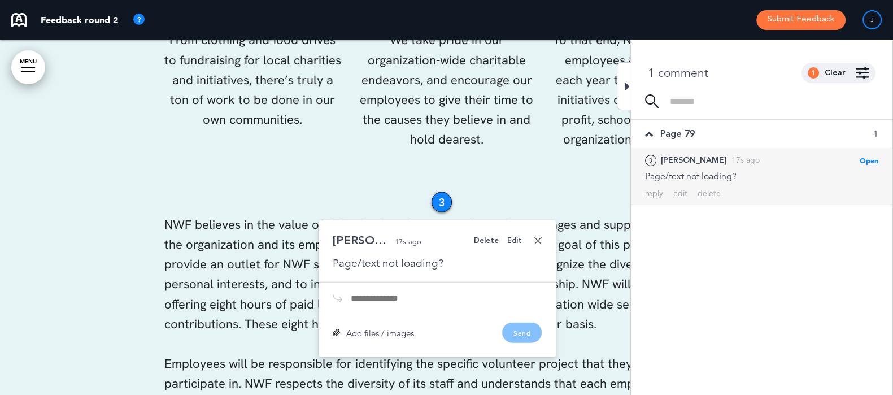
click at [491, 245] on div "Delete" at bounding box center [486, 240] width 25 height 7
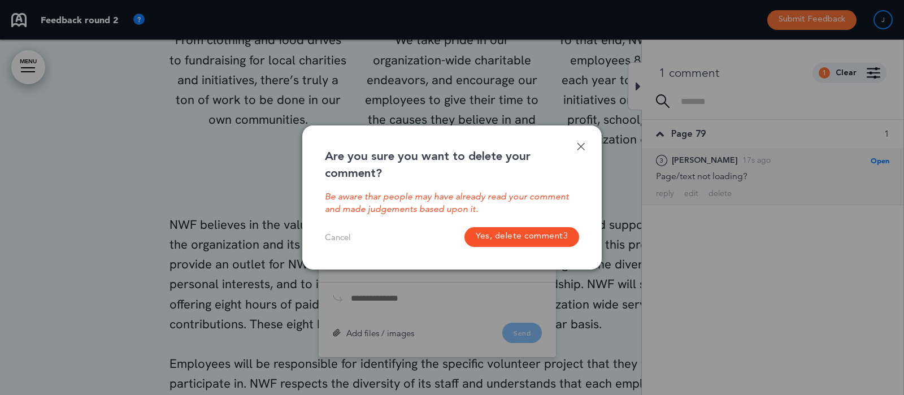
click at [522, 241] on button "Yes, delete comment 3" at bounding box center [522, 237] width 115 height 20
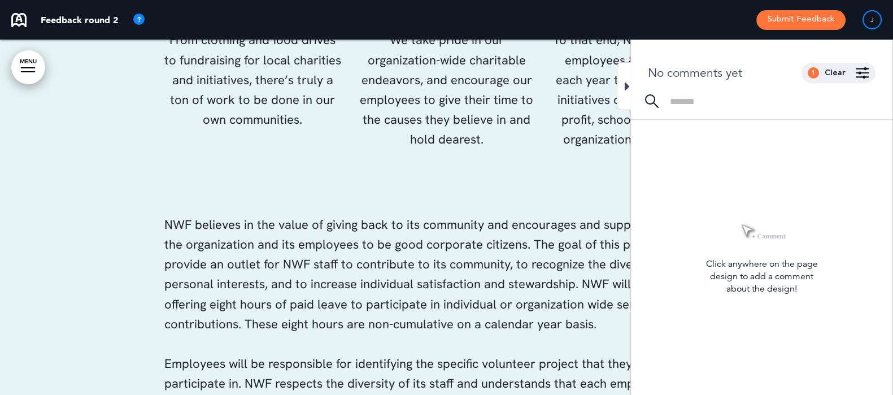
click at [628, 88] on icon at bounding box center [627, 87] width 5 height 14
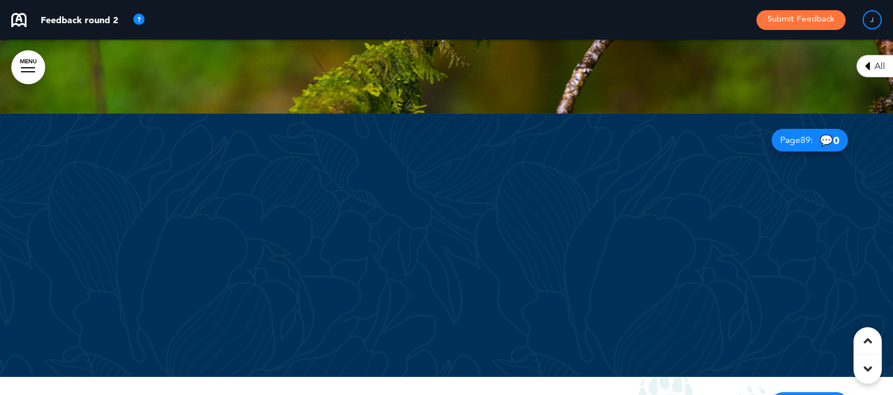
scroll to position [48188, 0]
